Goal: Transaction & Acquisition: Subscribe to service/newsletter

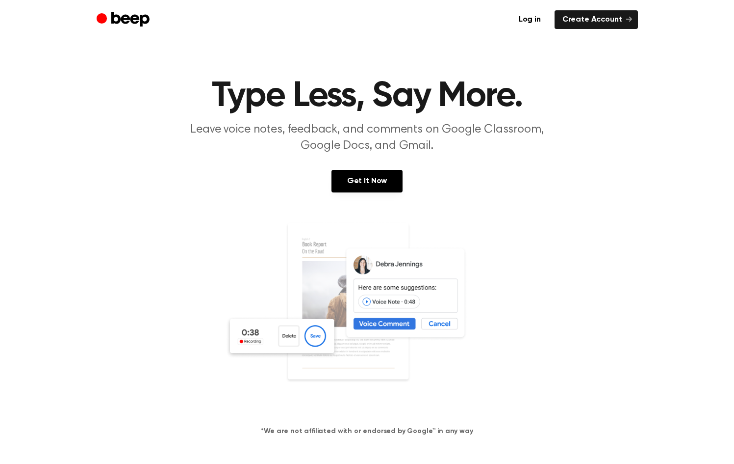
click at [357, 179] on link "Get It Now" at bounding box center [367, 181] width 71 height 23
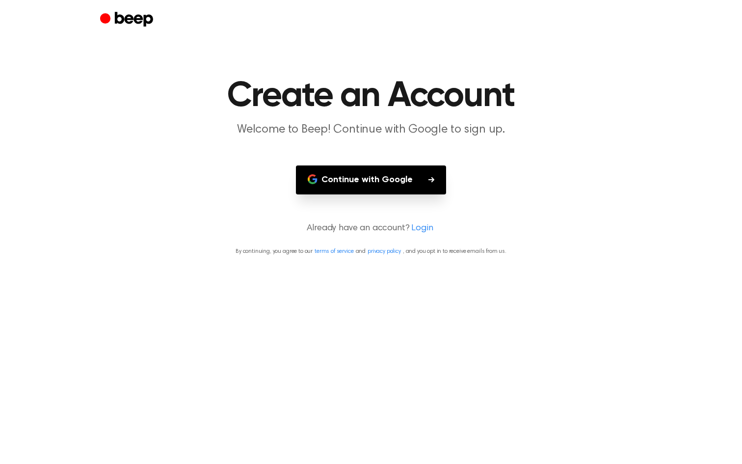
click at [411, 178] on button "Continue with Google" at bounding box center [371, 179] width 150 height 29
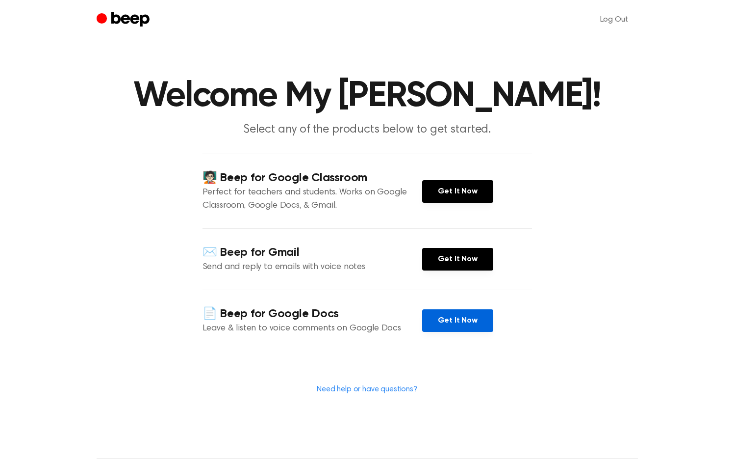
click at [464, 313] on link "Get It Now" at bounding box center [457, 320] width 71 height 23
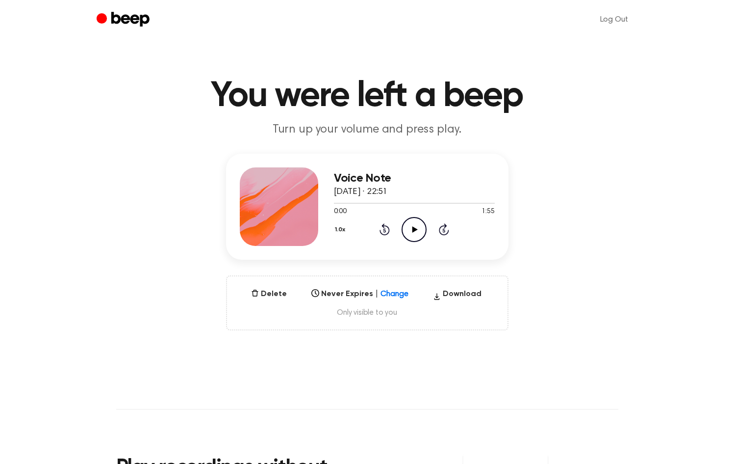
click at [419, 231] on icon "Play Audio" at bounding box center [414, 229] width 25 height 25
click at [419, 231] on icon "Pause Audio" at bounding box center [414, 229] width 25 height 25
